Goal: Find contact information: Find contact information

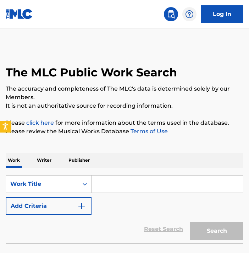
click at [7, 127] on icon "Open accessiBe: accessibility options, statement and help" at bounding box center [5, 125] width 6 height 7
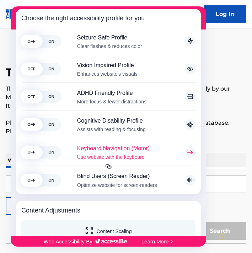
scroll to position [101, 0]
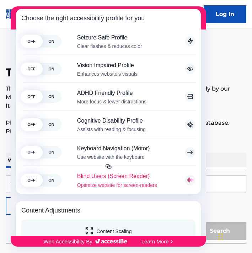
click at [52, 177] on span "ON" at bounding box center [51, 180] width 20 height 12
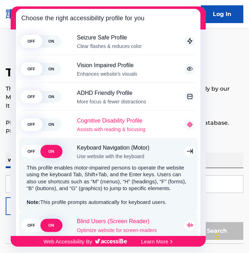
click at [53, 128] on span "ON" at bounding box center [51, 124] width 20 height 12
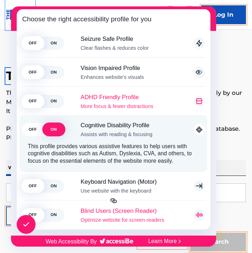
click at [57, 101] on span "ON" at bounding box center [53, 101] width 21 height 13
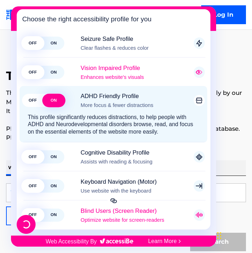
scroll to position [101, 0]
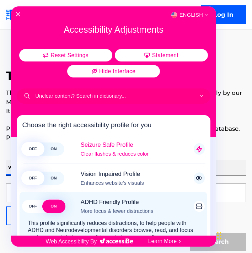
click at [57, 150] on span "ON" at bounding box center [53, 148] width 21 height 13
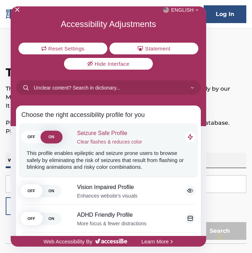
scroll to position [12, 0]
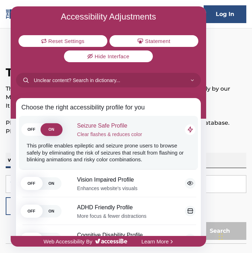
click at [35, 132] on span "OFF" at bounding box center [31, 129] width 20 height 12
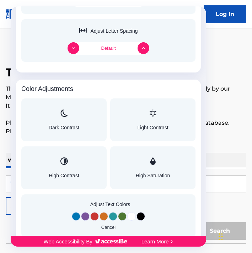
scroll to position [677, 0]
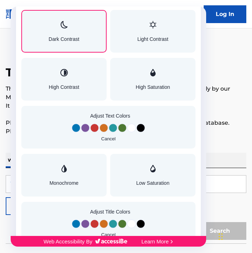
click at [72, 40] on span "Dark Contrast" at bounding box center [64, 38] width 31 height 5
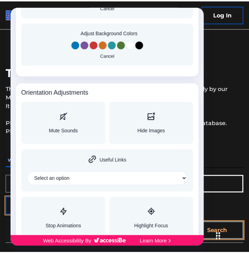
scroll to position [919, 0]
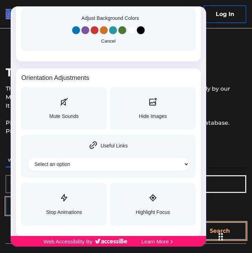
click at [235, 61] on div at bounding box center [126, 126] width 252 height 253
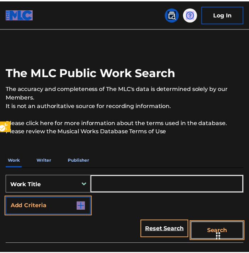
scroll to position [0, 0]
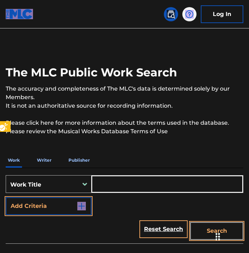
click at [94, 10] on nav "Log In" at bounding box center [124, 14] width 249 height 28
click at [89, 17] on nav "Log In" at bounding box center [124, 14] width 249 height 28
click at [64, 49] on div "The MLC Public Work Search" at bounding box center [125, 68] width 238 height 45
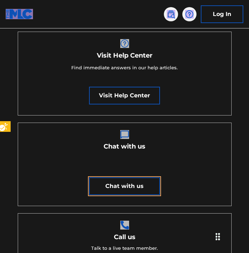
scroll to position [163, 0]
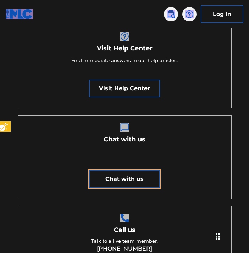
click at [62, 221] on div "Call us Talk to a live team member. (615) 488-3653" at bounding box center [125, 233] width 214 height 54
click at [77, 20] on nav "Log In" at bounding box center [124, 14] width 249 height 28
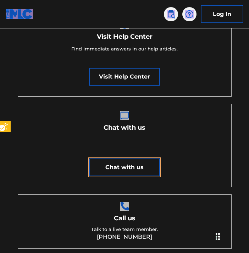
scroll to position [176, 0]
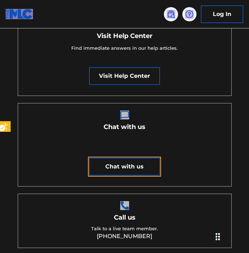
click at [61, 176] on div "Chat with us Chat with us" at bounding box center [125, 145] width 214 height 84
click at [42, 15] on nav "Log In" at bounding box center [124, 14] width 249 height 28
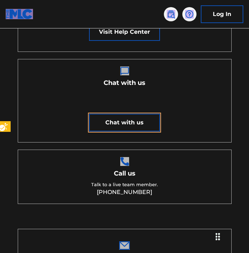
scroll to position [238, 0]
